Goal: Navigation & Orientation: Find specific page/section

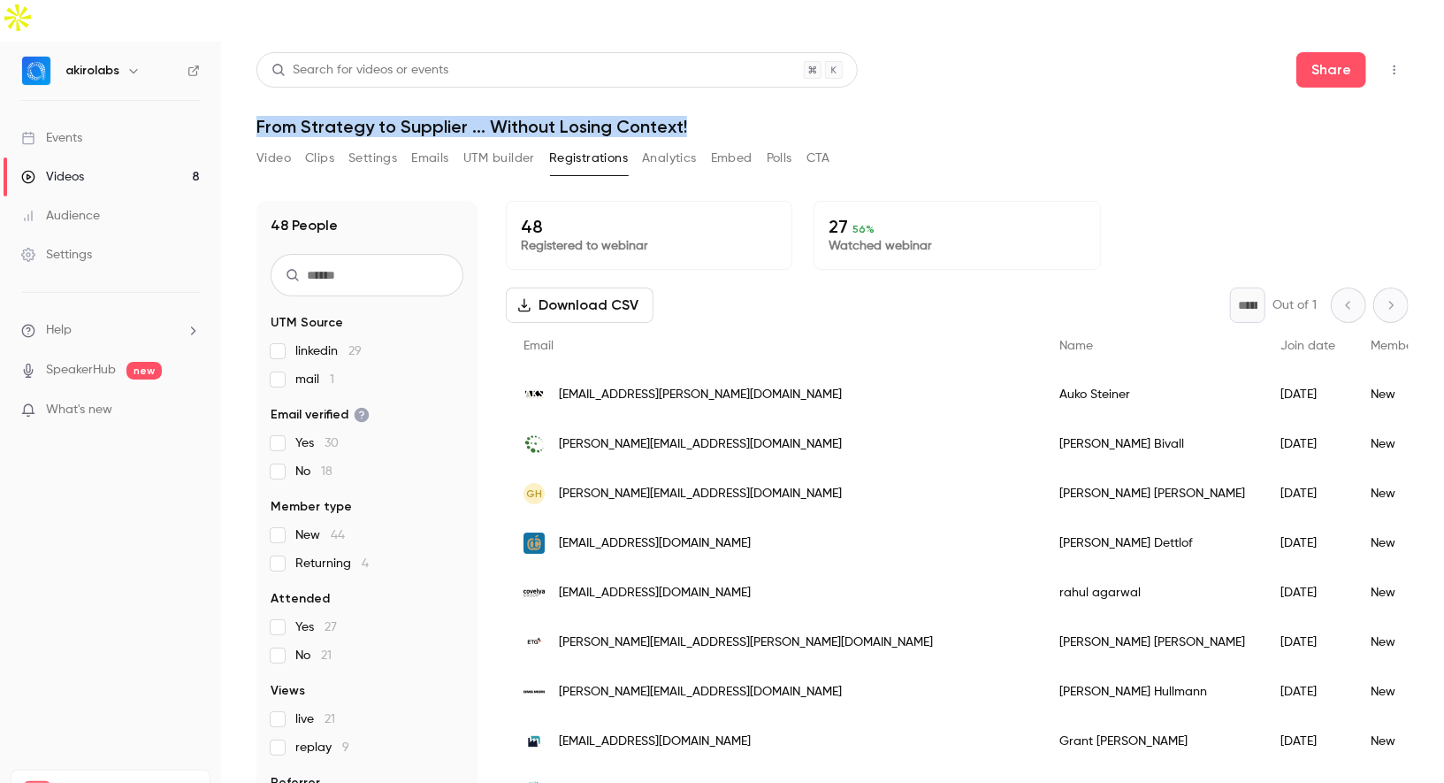
drag, startPoint x: 256, startPoint y: 88, endPoint x: 737, endPoint y: 88, distance: 480.3
click at [738, 116] on h1 "From Strategy to Supplier ... Without Losing Context!" at bounding box center [832, 126] width 1152 height 21
copy h1 "From Strategy to Supplier ... Without Losing Context!"
click at [131, 119] on link "Events" at bounding box center [110, 138] width 221 height 39
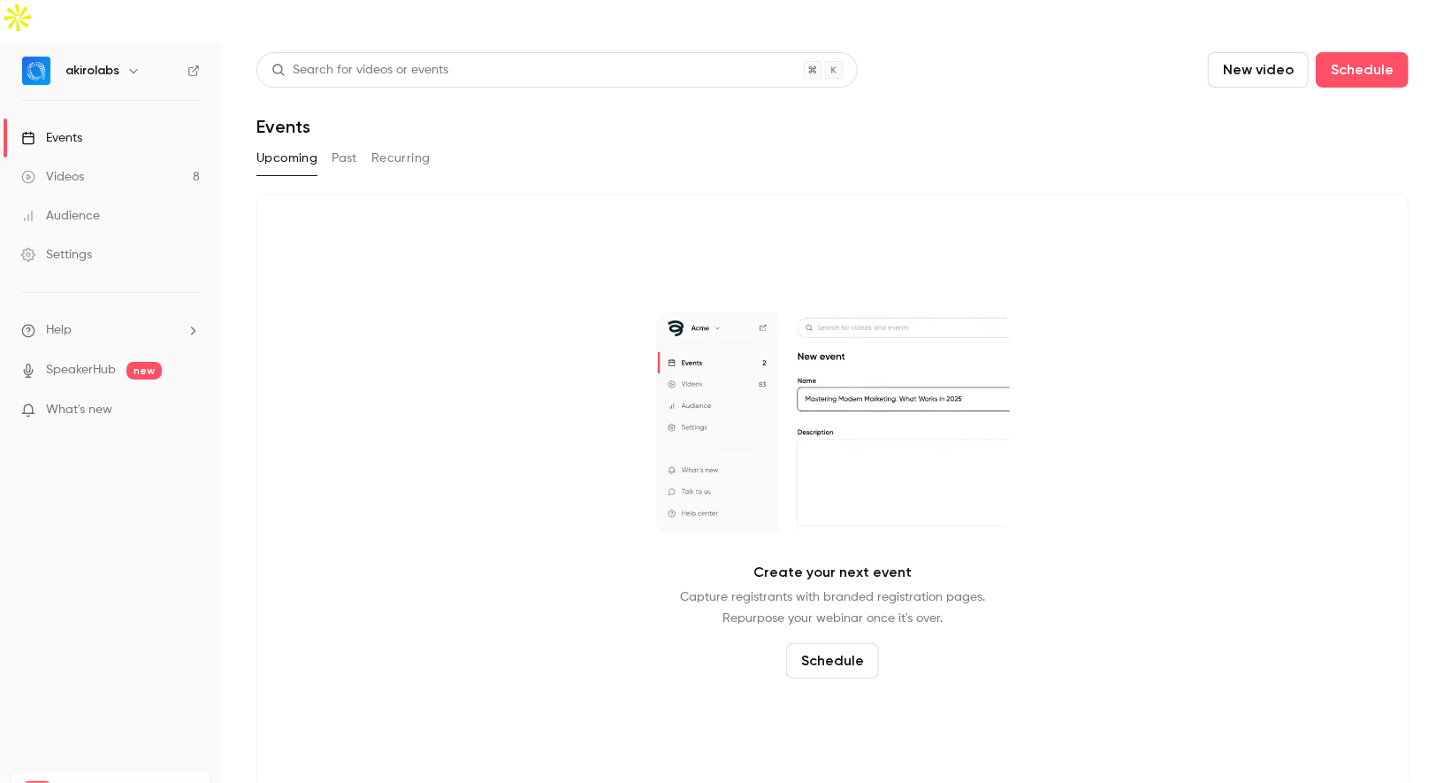
click at [349, 144] on button "Past" at bounding box center [345, 158] width 26 height 28
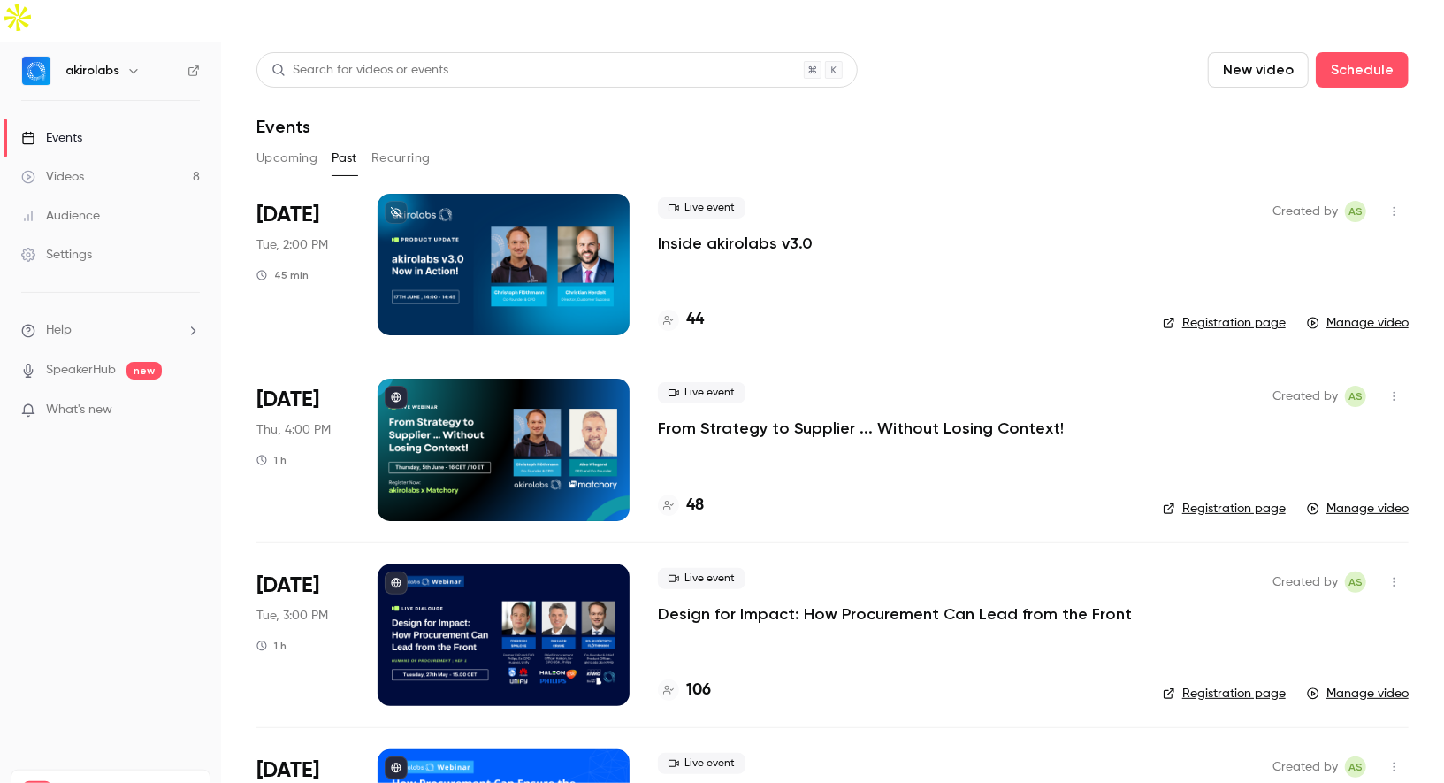
click at [509, 445] on div at bounding box center [504, 450] width 252 height 142
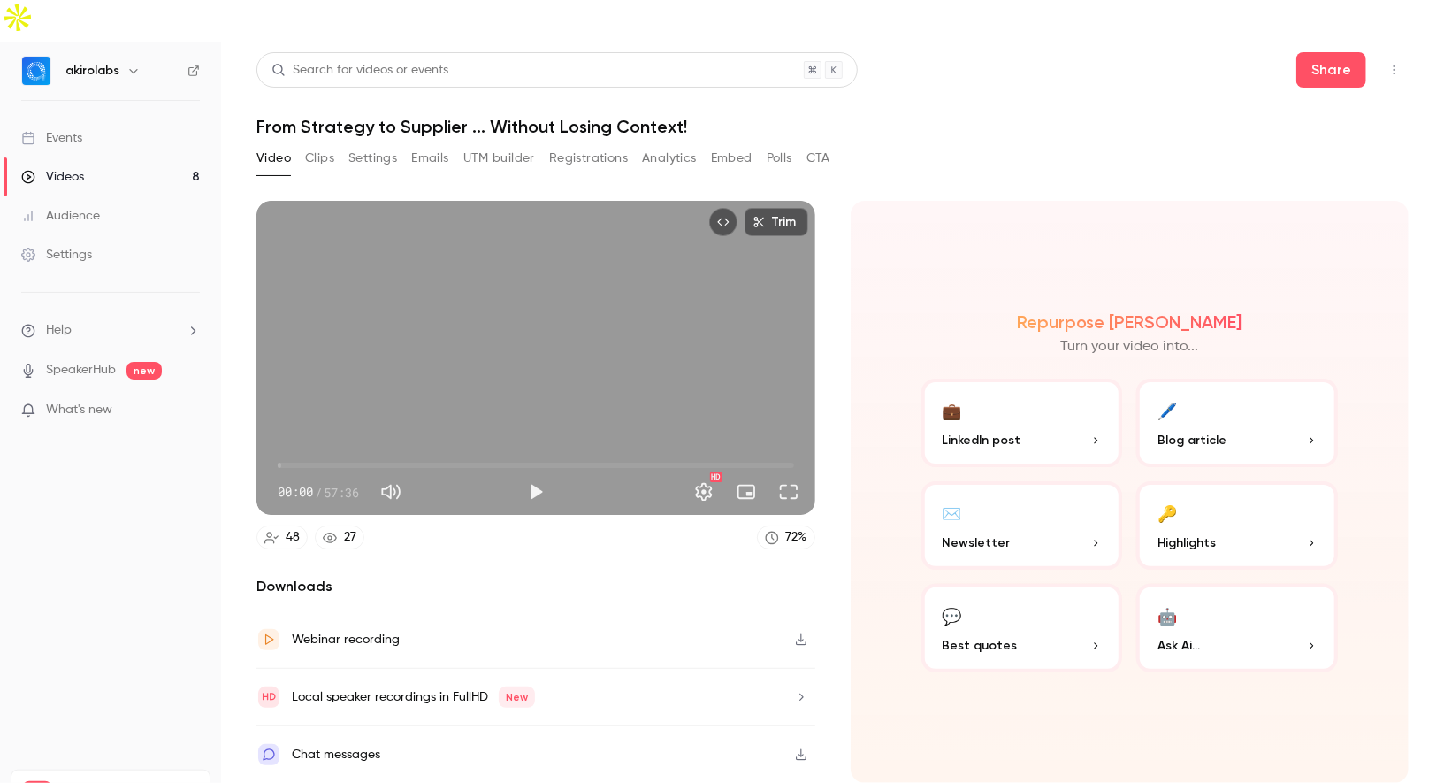
click at [1389, 64] on icon "Top Bar Actions" at bounding box center [1395, 70] width 14 height 12
click at [1037, 112] on div at bounding box center [722, 391] width 1444 height 783
click at [563, 144] on button "Registrations" at bounding box center [588, 158] width 79 height 28
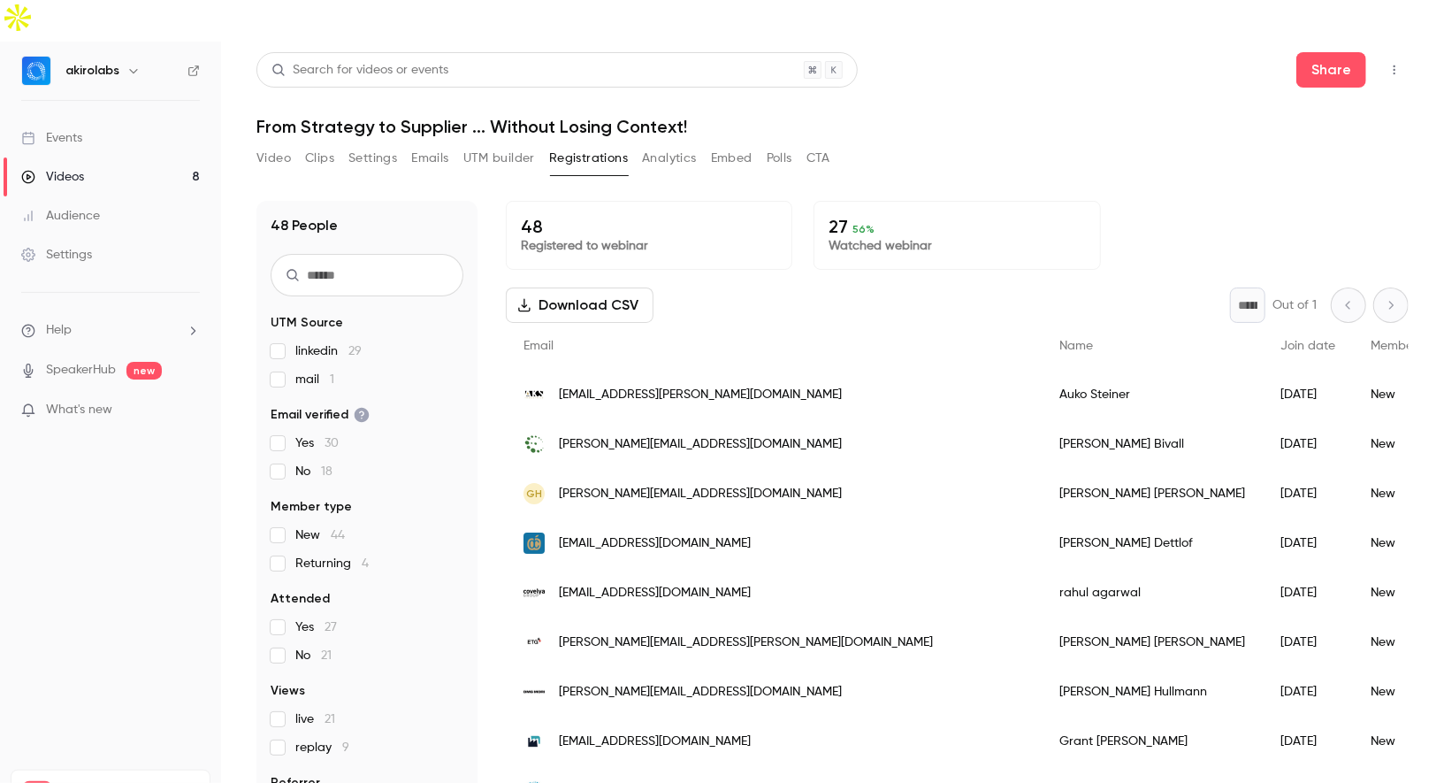
click at [129, 157] on link "Videos 8" at bounding box center [110, 176] width 221 height 39
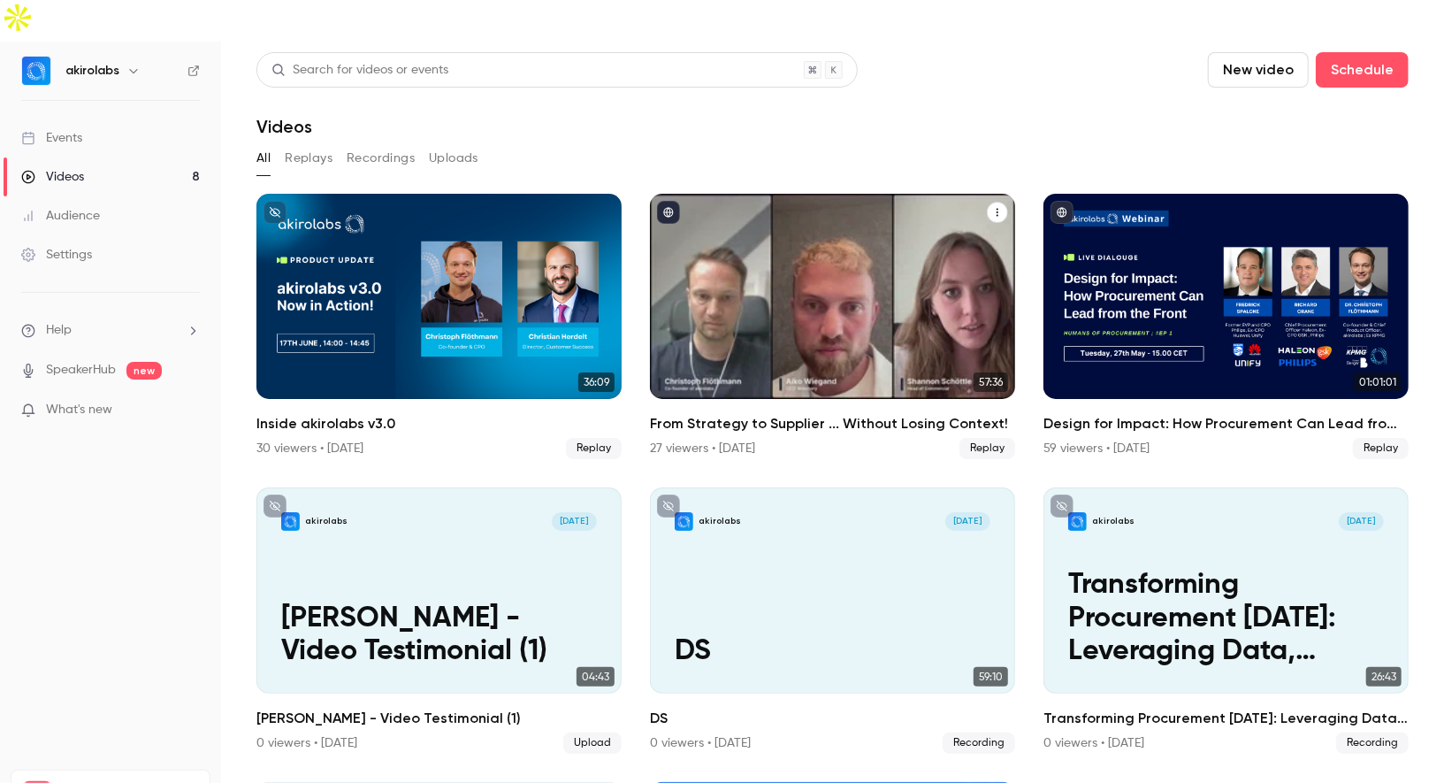
click at [1000, 202] on button "From Strategy to Supplier ... Without Losing Context!" at bounding box center [997, 212] width 21 height 21
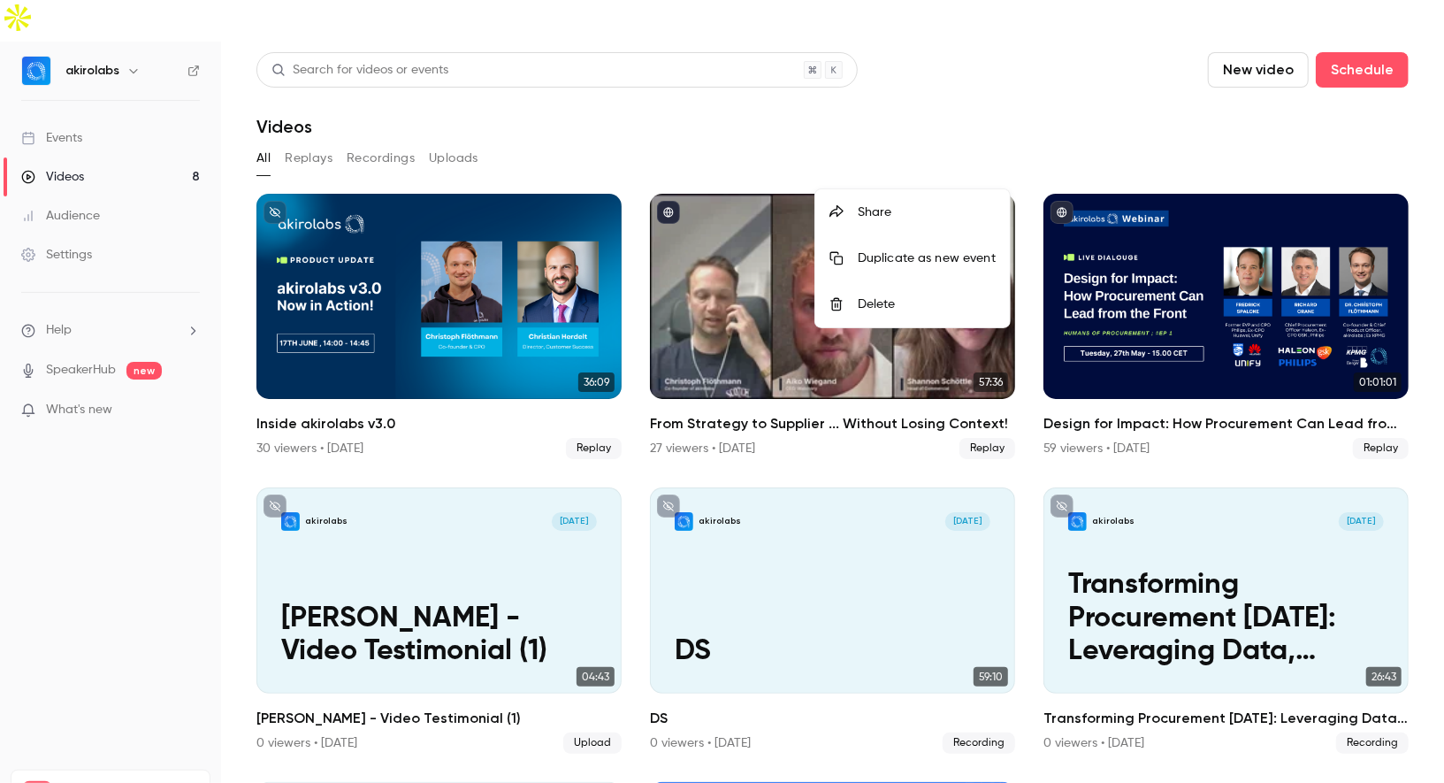
click at [776, 199] on div at bounding box center [722, 391] width 1444 height 783
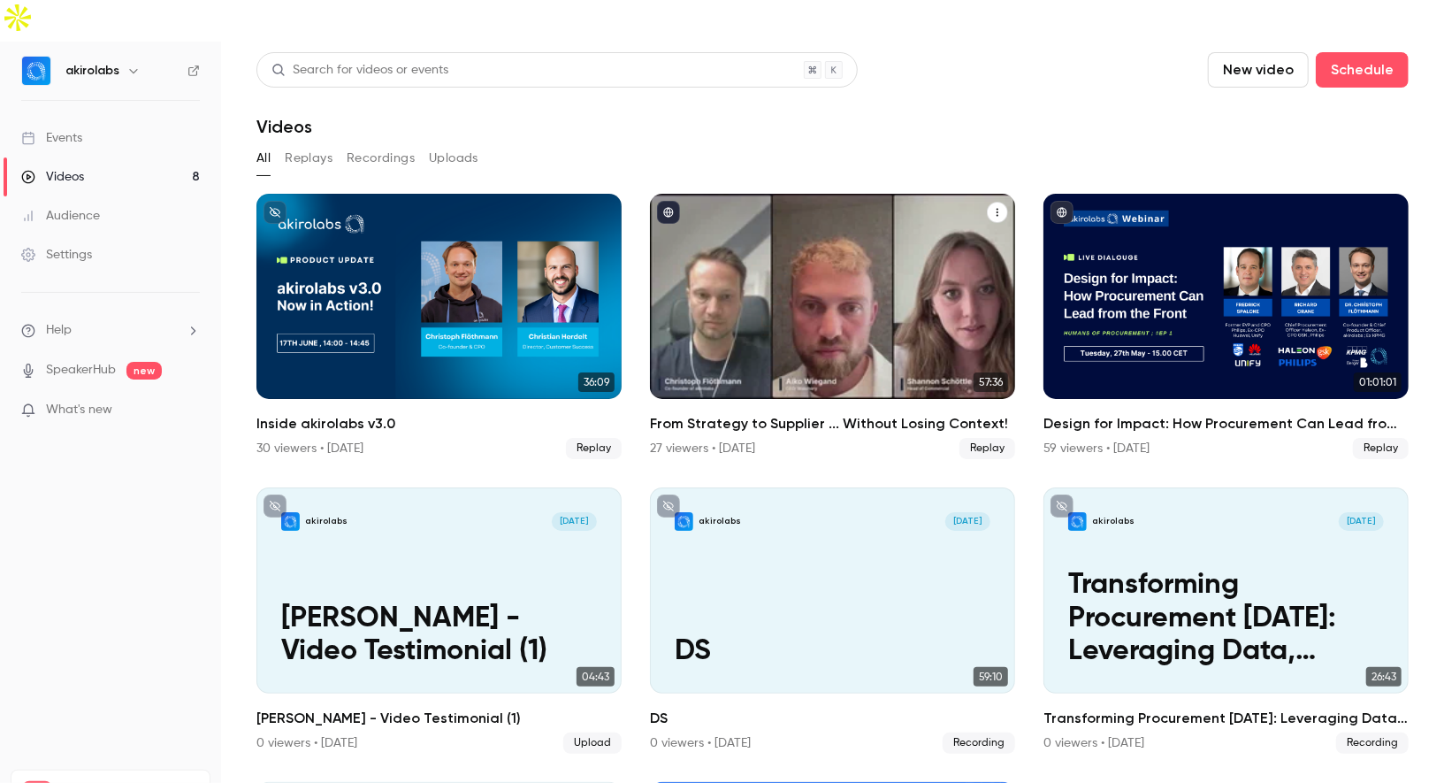
click at [777, 210] on div "From Strategy to Supplier ... Without Losing Context!" at bounding box center [832, 296] width 365 height 205
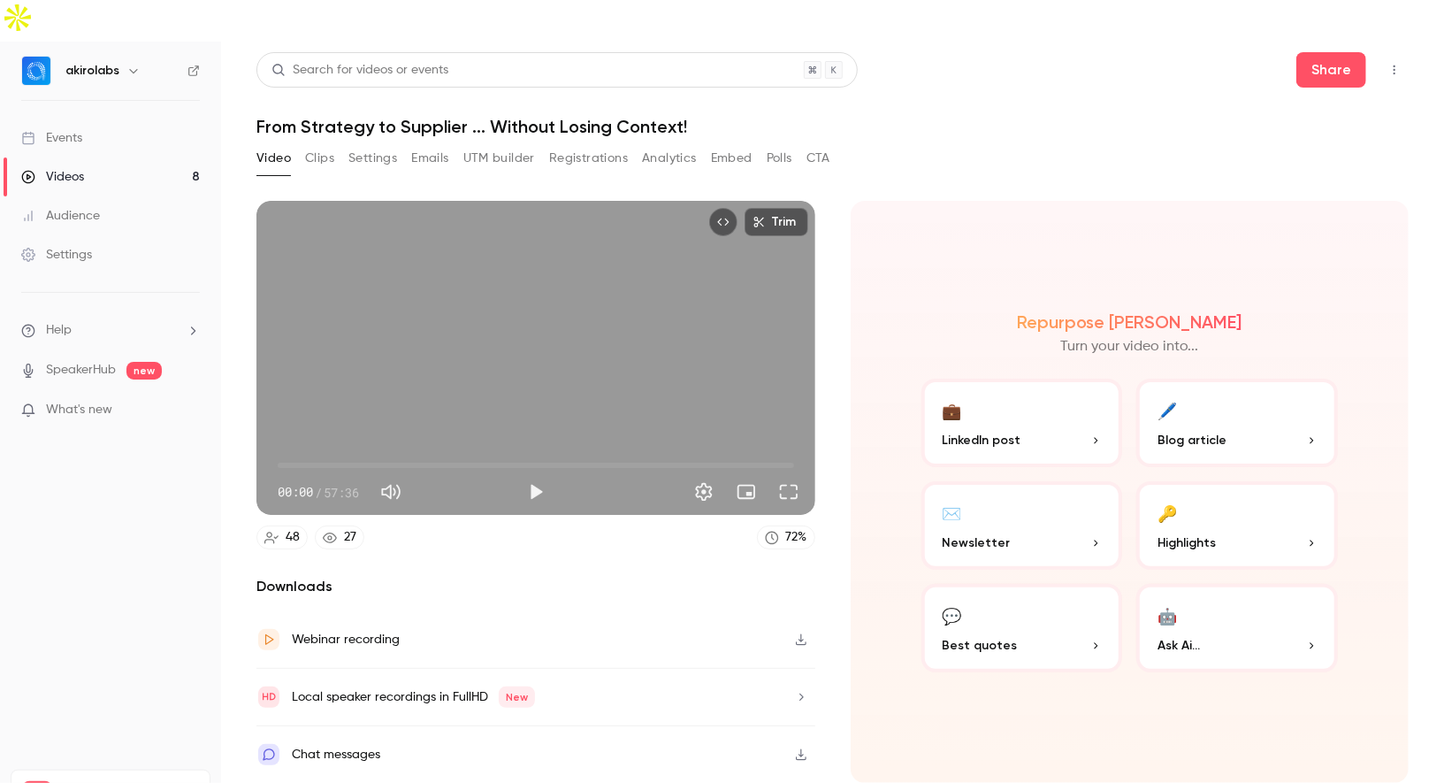
click at [103, 119] on link "Events" at bounding box center [110, 138] width 221 height 39
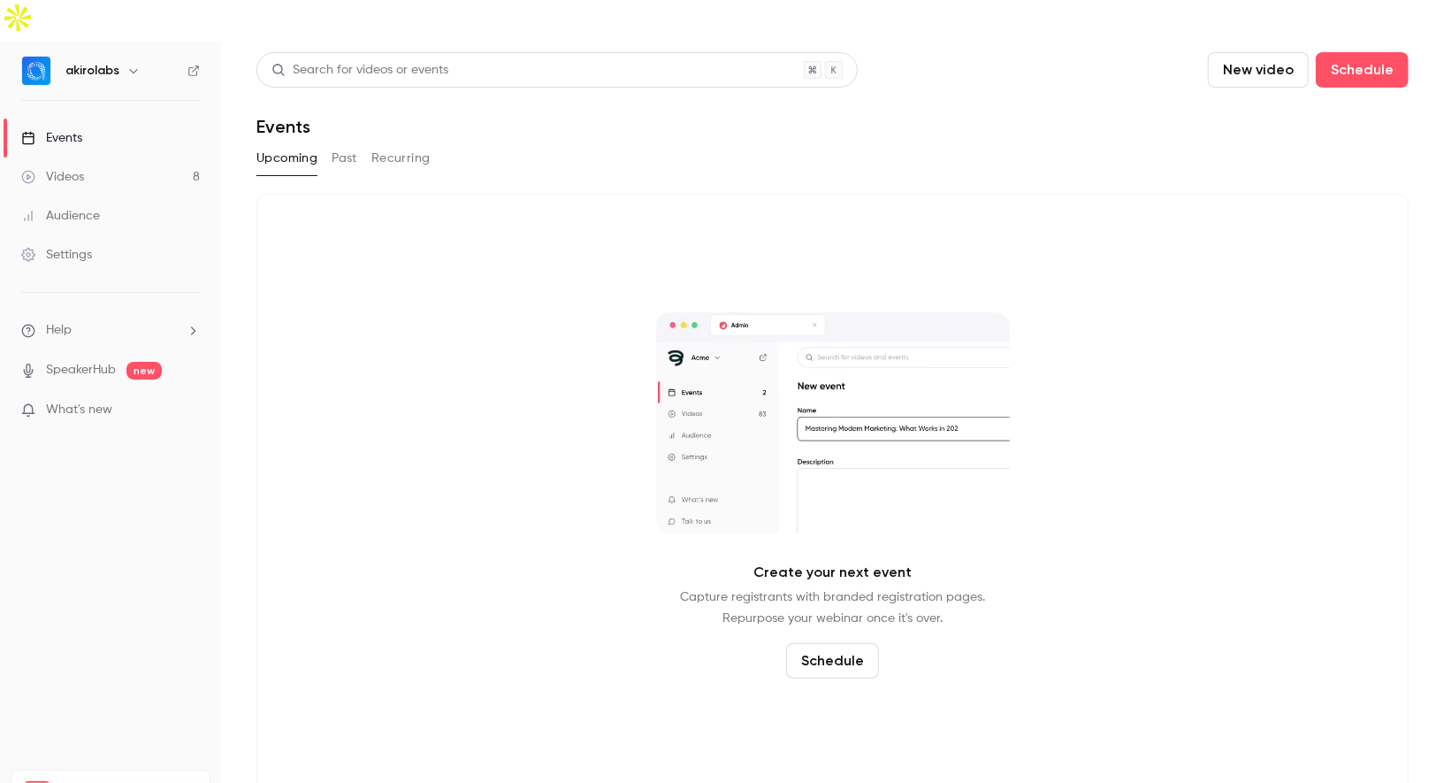
click at [394, 144] on button "Recurring" at bounding box center [400, 158] width 59 height 28
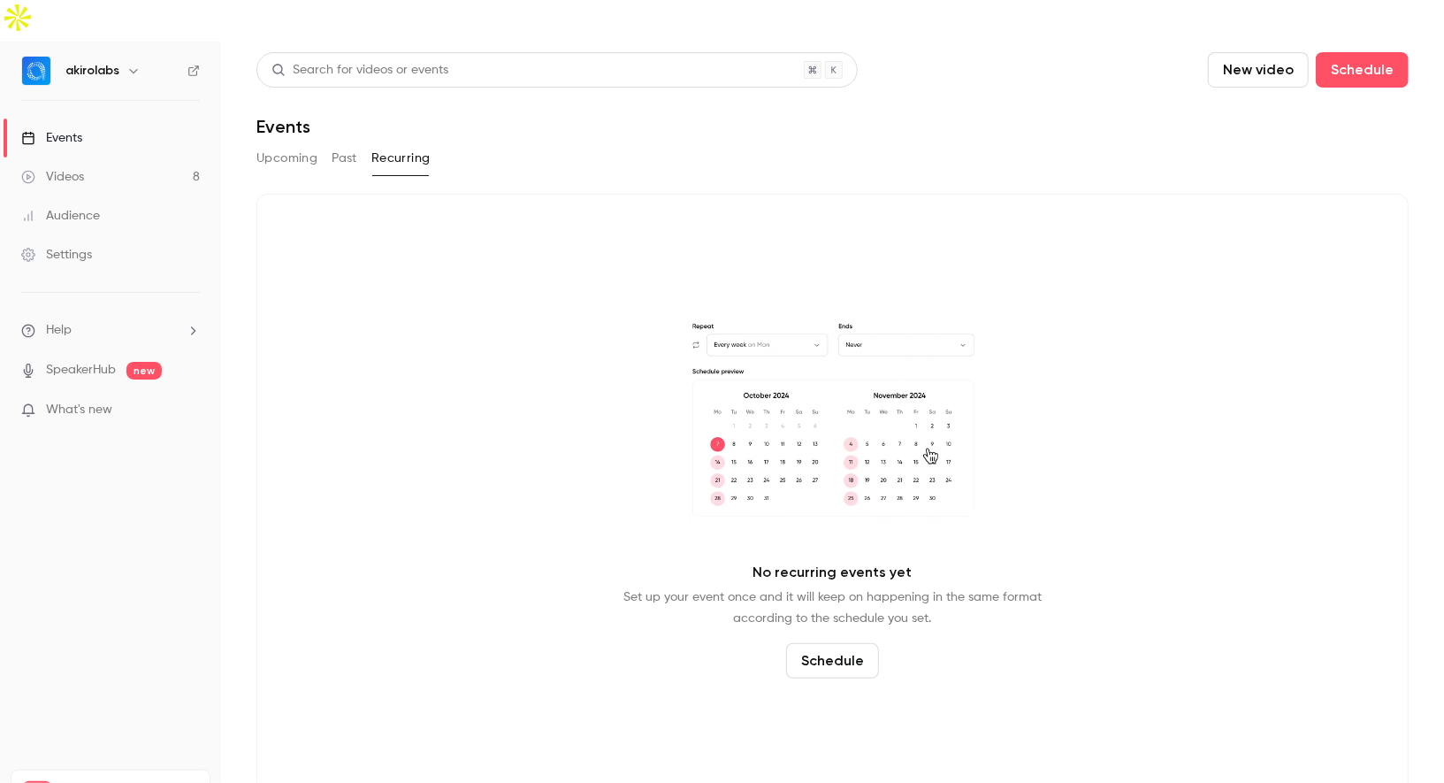
click at [347, 144] on button "Past" at bounding box center [345, 158] width 26 height 28
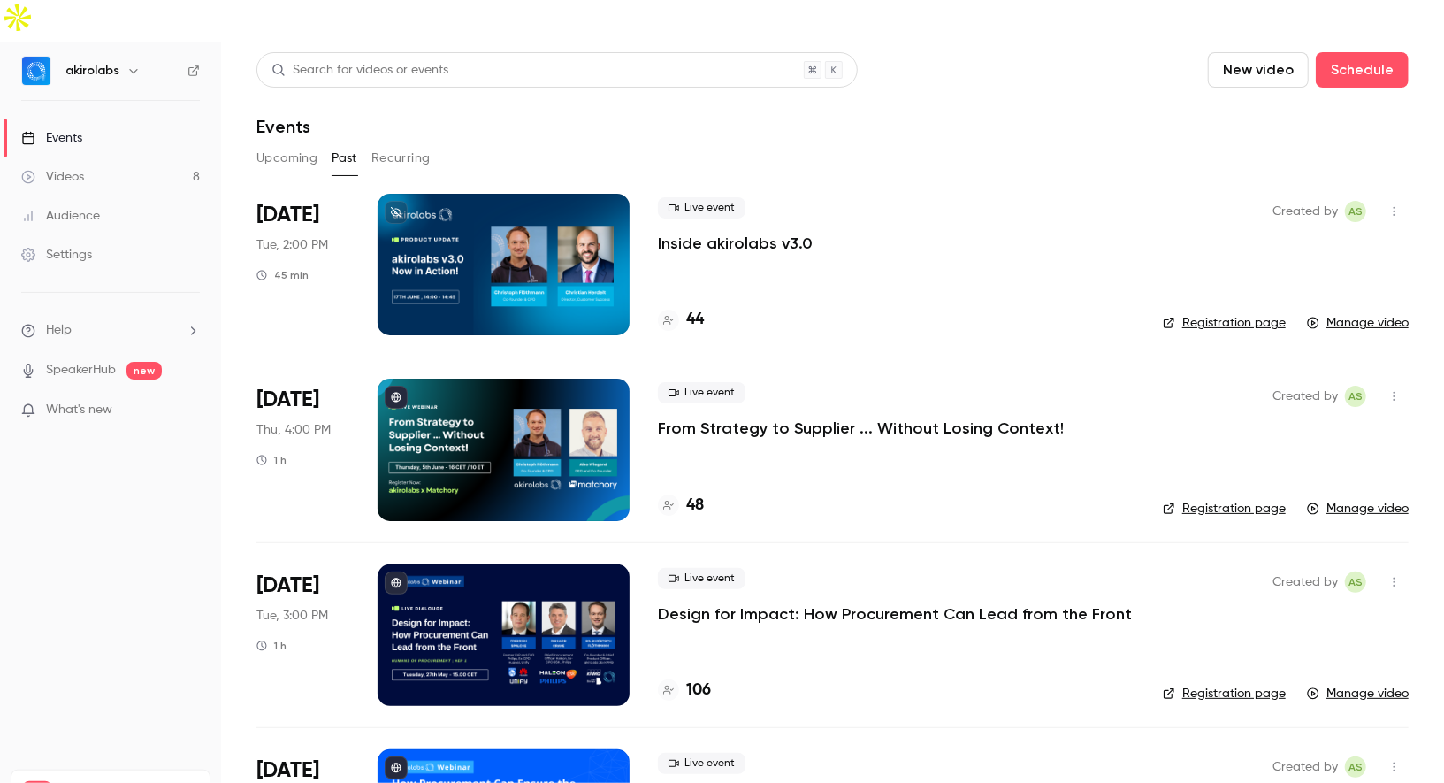
click at [1405, 382] on button "button" at bounding box center [1395, 396] width 28 height 28
click at [1192, 463] on div at bounding box center [722, 391] width 1444 height 783
click at [1181, 500] on link "Registration page" at bounding box center [1224, 509] width 123 height 18
click at [1220, 314] on link "Registration page" at bounding box center [1224, 323] width 123 height 18
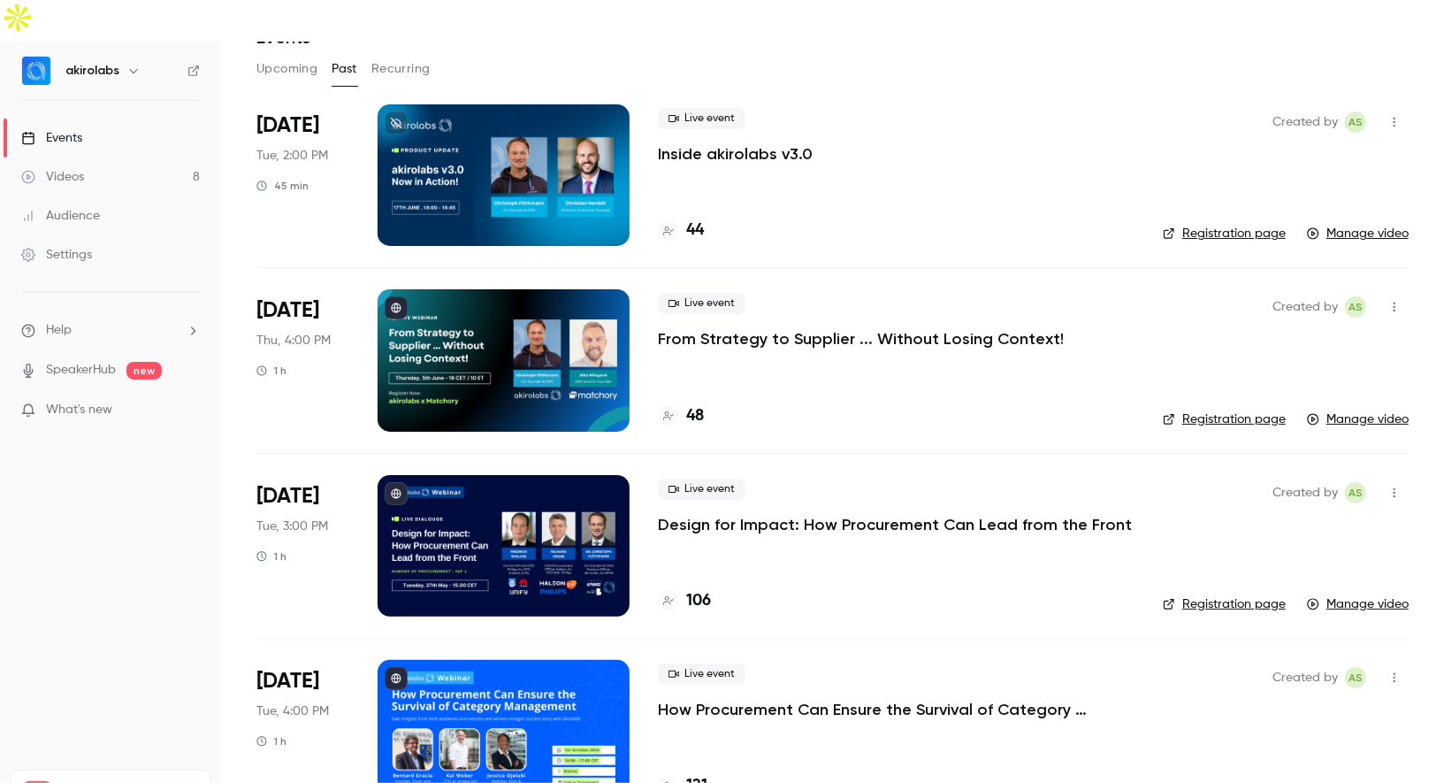
scroll to position [96, 0]
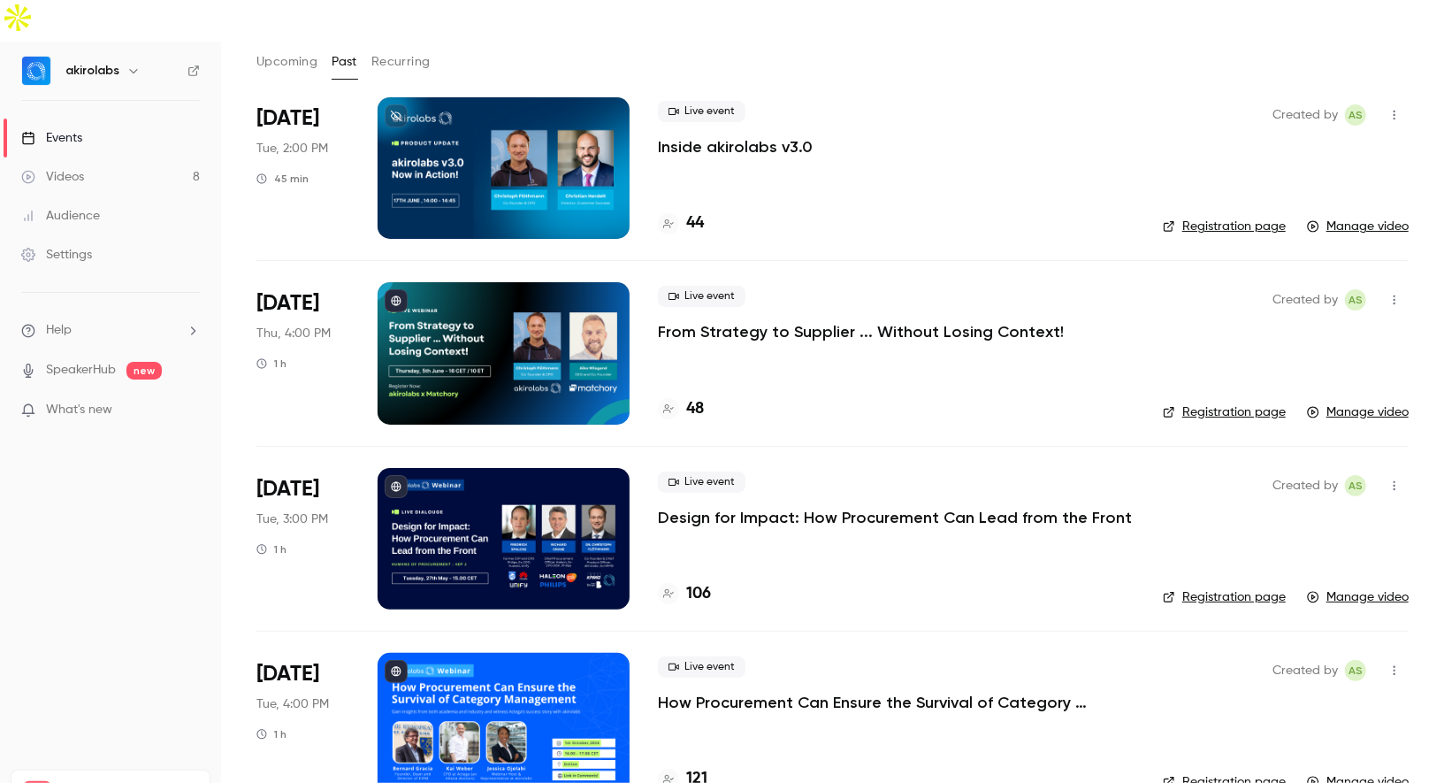
click at [1238, 403] on link "Registration page" at bounding box center [1224, 412] width 123 height 18
